Goal: Communication & Community: Answer question/provide support

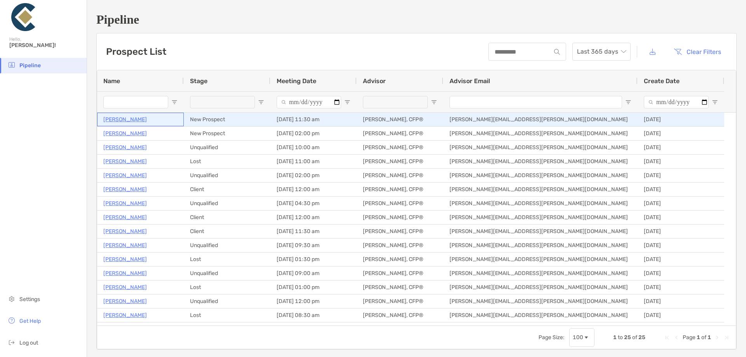
click at [118, 118] on p "[PERSON_NAME]" at bounding box center [124, 120] width 43 height 10
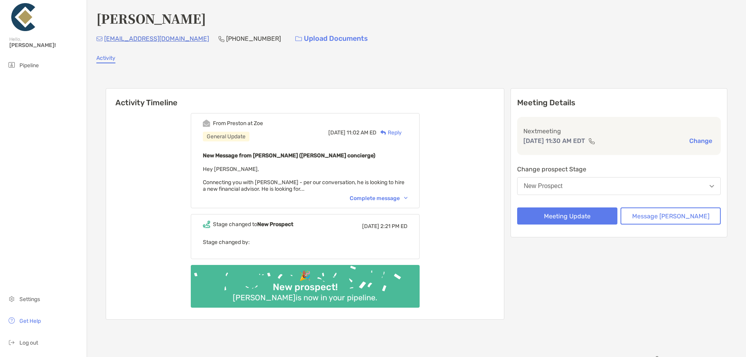
click at [369, 196] on div "Complete message" at bounding box center [378, 198] width 58 height 7
